Goal: Find contact information: Find contact information

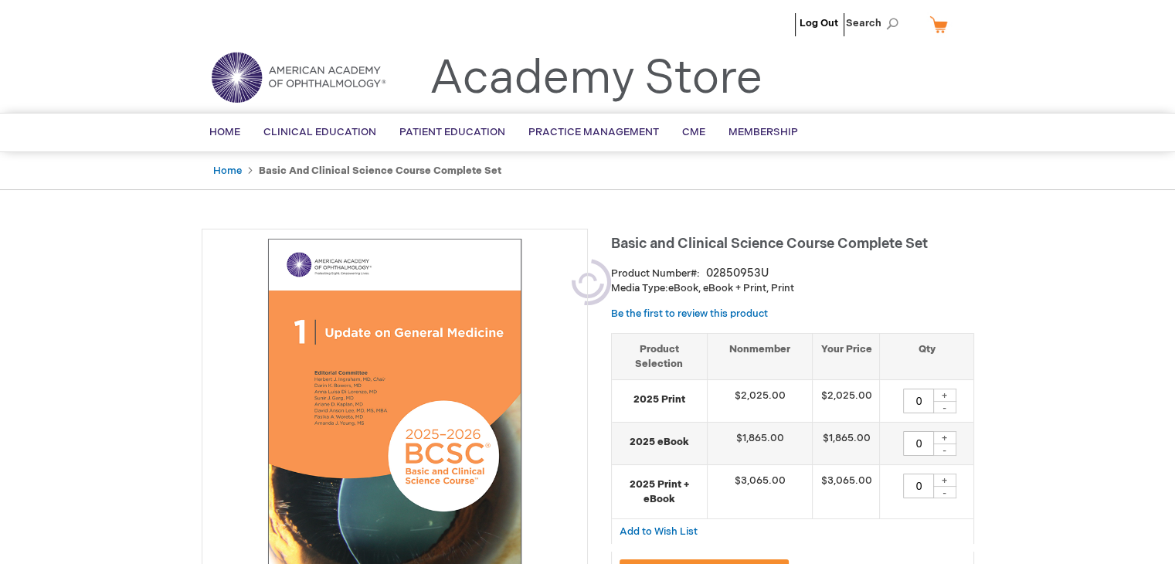
type input "0"
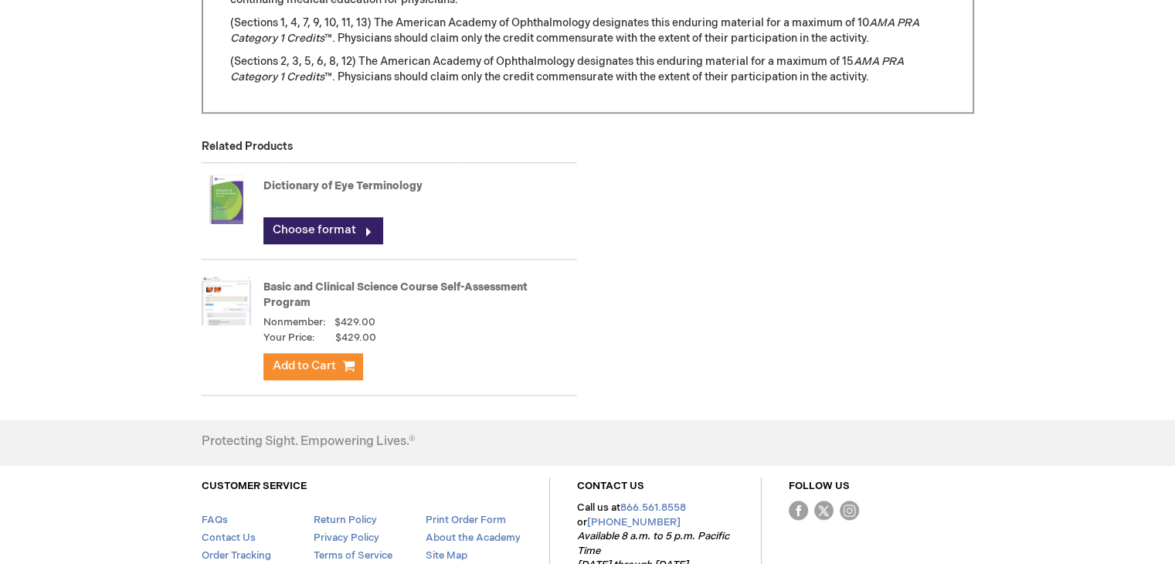
scroll to position [1691, 0]
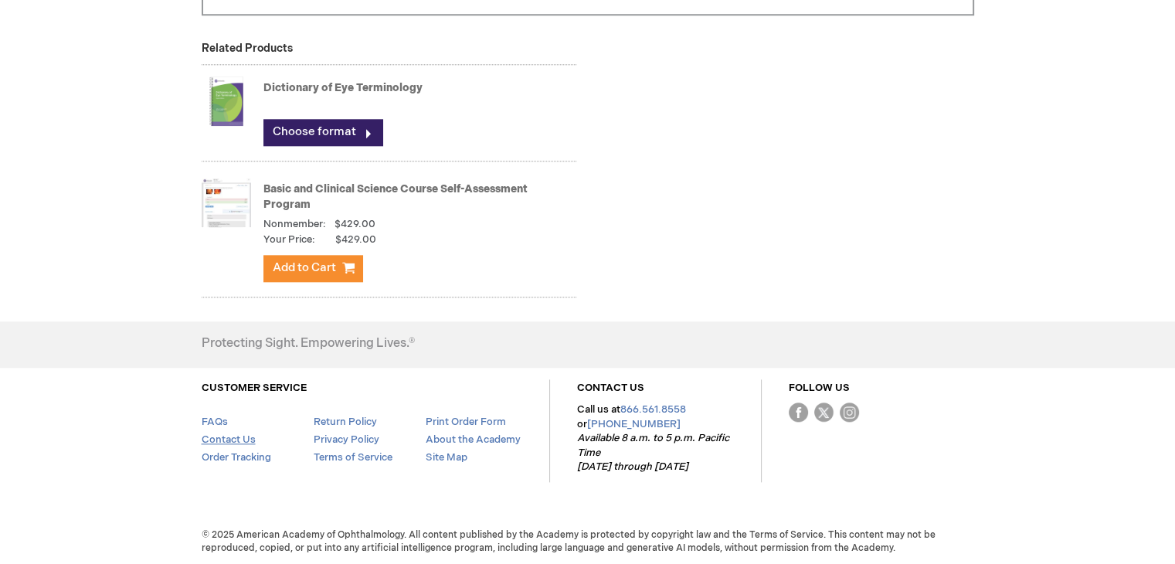
click at [241, 439] on link "Contact Us" at bounding box center [229, 439] width 54 height 12
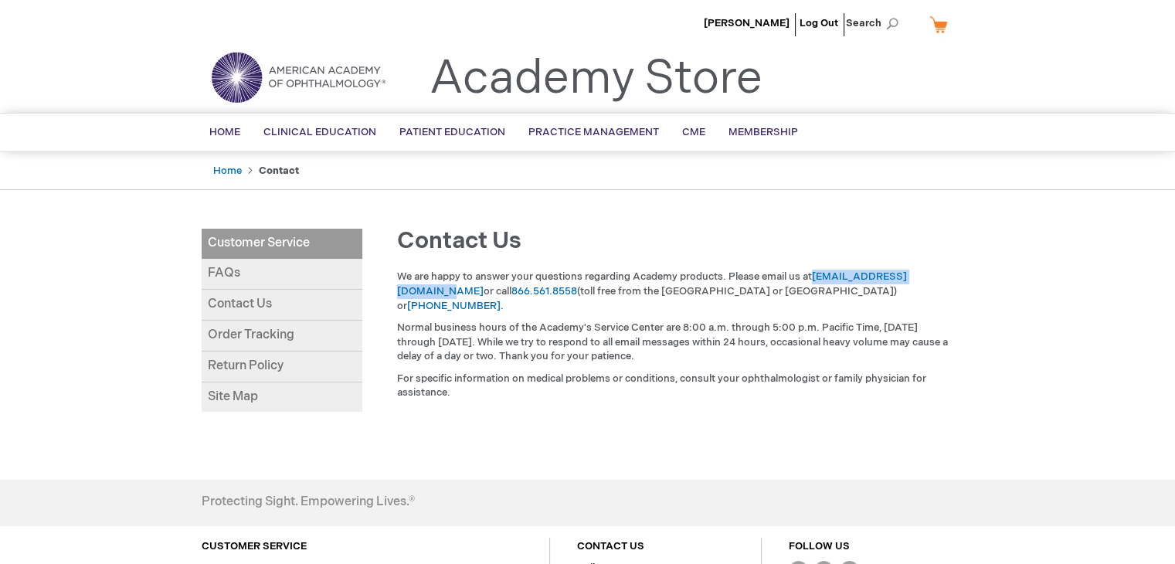
drag, startPoint x: 812, startPoint y: 278, endPoint x: 958, endPoint y: 279, distance: 146.0
click at [958, 279] on div "We are happy to answer your questions regarding Academy products. Please email …" at bounding box center [676, 339] width 596 height 138
copy p "[EMAIL_ADDRESS][DOMAIN_NAME]"
